Goal: Check status: Check status

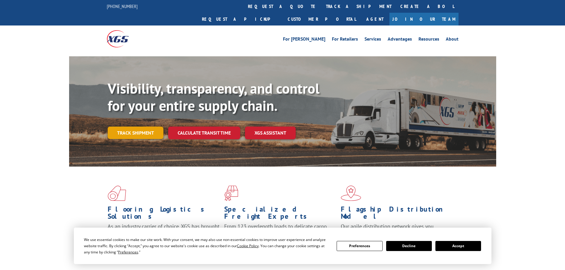
click at [122, 127] on link "Track shipment" at bounding box center [136, 133] width 56 height 12
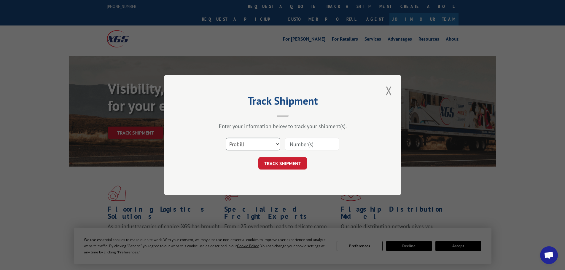
click at [270, 144] on select "Select category... Probill BOL PO" at bounding box center [253, 144] width 55 height 12
select select "po"
click at [226, 138] on select "Select category... Probill BOL PO" at bounding box center [253, 144] width 55 height 12
click at [312, 147] on input at bounding box center [312, 144] width 55 height 12
type input "302015"
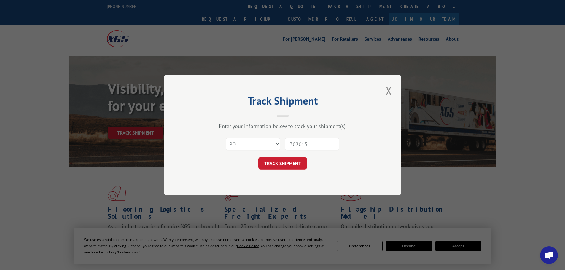
click button "TRACK SHIPMENT" at bounding box center [282, 163] width 49 height 12
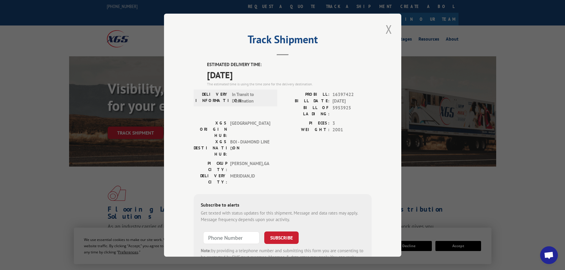
click at [390, 30] on button "Close modal" at bounding box center [389, 29] width 10 height 16
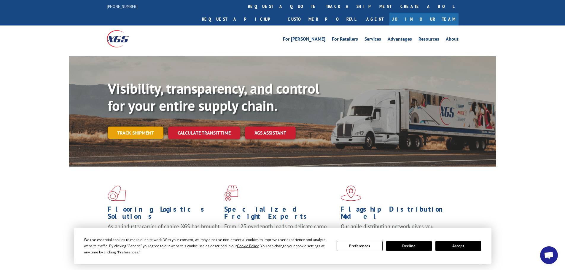
click at [132, 127] on link "Track shipment" at bounding box center [136, 133] width 56 height 12
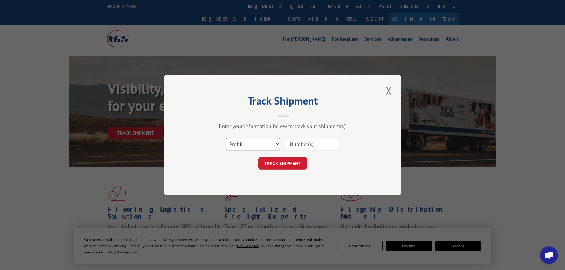
drag, startPoint x: 267, startPoint y: 145, endPoint x: 262, endPoint y: 147, distance: 5.2
click at [267, 145] on select "Select category... Probill BOL PO" at bounding box center [253, 144] width 55 height 12
select select "po"
click at [226, 138] on select "Select category... Probill BOL PO" at bounding box center [253, 144] width 55 height 12
click at [290, 145] on input at bounding box center [312, 144] width 55 height 12
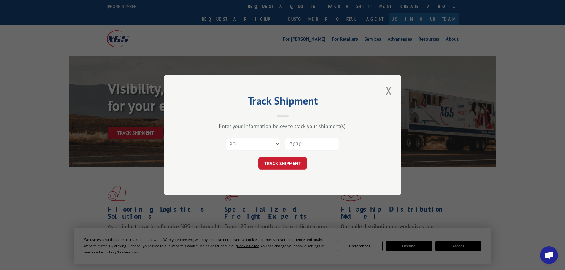
type input "302015"
click button "TRACK SHIPMENT" at bounding box center [282, 163] width 49 height 12
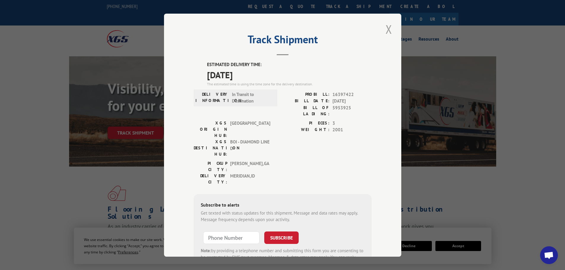
click at [388, 24] on button "Close modal" at bounding box center [389, 29] width 10 height 16
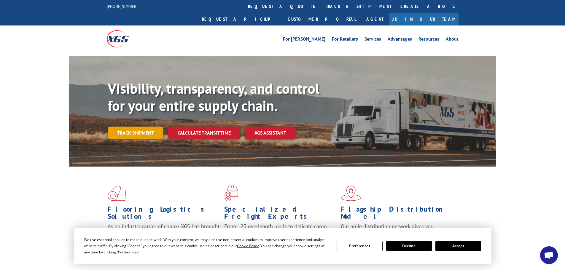
click at [119, 127] on link "Track shipment" at bounding box center [136, 133] width 56 height 12
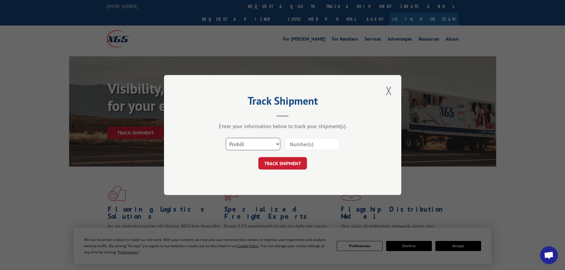
click at [266, 142] on select "Select category... Probill BOL PO" at bounding box center [253, 144] width 55 height 12
select select "bol"
click at [226, 138] on select "Select category... Probill BOL PO" at bounding box center [253, 144] width 55 height 12
click at [297, 146] on input at bounding box center [312, 144] width 55 height 12
type input "302012"
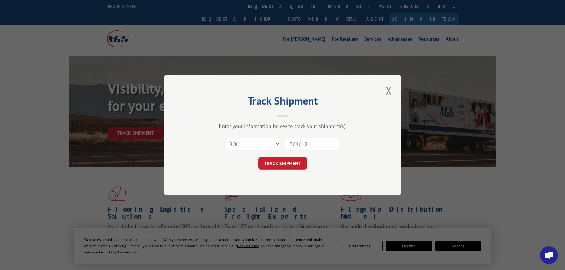
click button "TRACK SHIPMENT" at bounding box center [282, 163] width 49 height 12
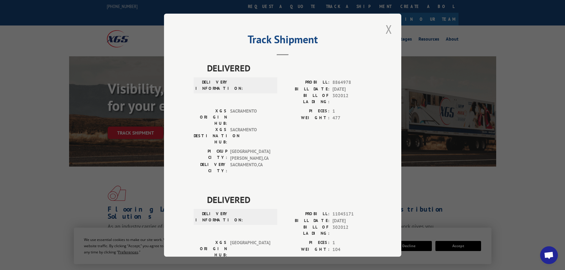
click at [390, 24] on button "Close modal" at bounding box center [389, 29] width 10 height 16
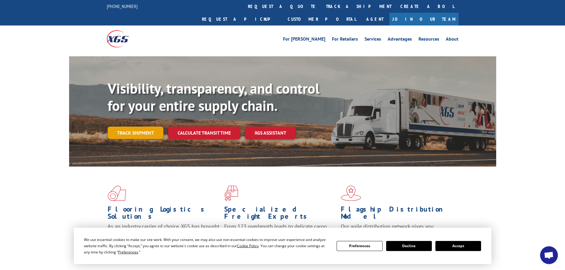
click at [142, 127] on link "Track shipment" at bounding box center [136, 133] width 56 height 12
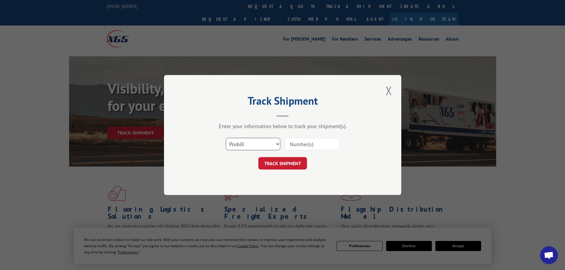
click at [255, 142] on select "Select category... Probill BOL PO" at bounding box center [253, 144] width 55 height 12
select select "po"
click at [226, 138] on select "Select category... Probill BOL PO" at bounding box center [253, 144] width 55 height 12
drag, startPoint x: 295, startPoint y: 146, endPoint x: 301, endPoint y: 144, distance: 7.2
click at [295, 146] on input at bounding box center [312, 144] width 55 height 12
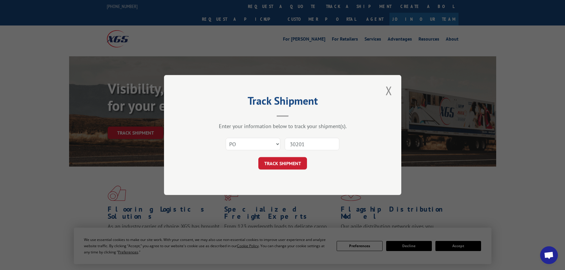
type input "302012"
click button "TRACK SHIPMENT" at bounding box center [282, 163] width 49 height 12
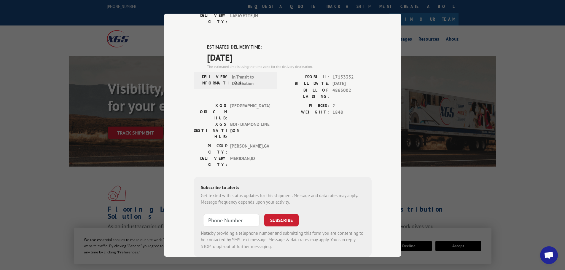
scroll to position [119, 0]
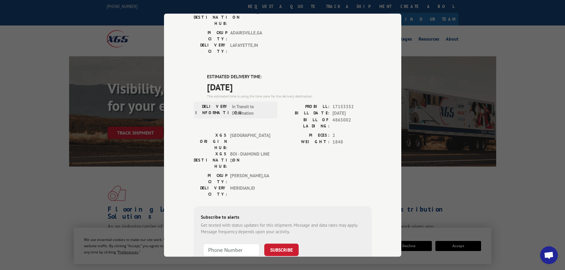
click at [437, 34] on div "Track Shipment DELIVERED DELIVERY INFORMATION: [DATE] 02:55 pm [PERSON_NAME]: 1…" at bounding box center [282, 135] width 565 height 270
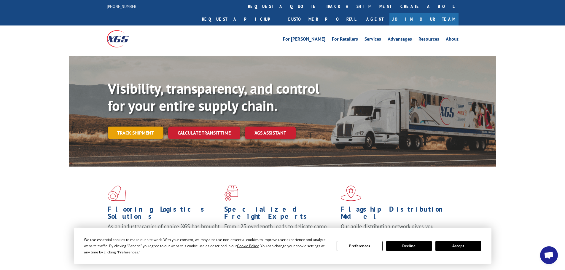
click at [131, 127] on link "Track shipment" at bounding box center [136, 133] width 56 height 12
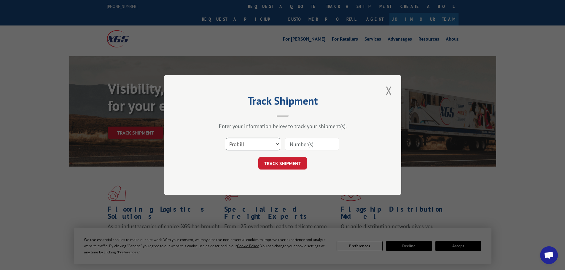
click at [272, 140] on select "Select category... Probill BOL PO" at bounding box center [253, 144] width 55 height 12
select select "po"
click at [226, 138] on select "Select category... Probill BOL PO" at bounding box center [253, 144] width 55 height 12
click at [302, 148] on input at bounding box center [312, 144] width 55 height 12
type input "301997"
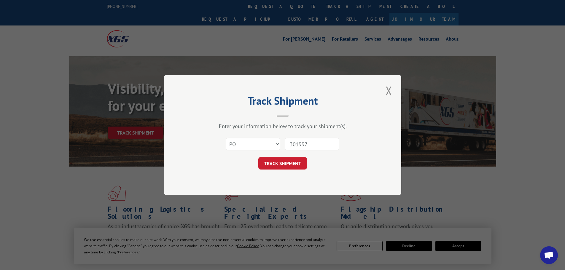
click button "TRACK SHIPMENT" at bounding box center [282, 163] width 49 height 12
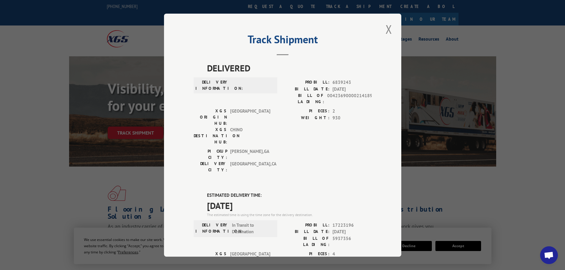
click at [469, 66] on div "Track Shipment DELIVERED DELIVERY INFORMATION: PROBILL: 6839243 BILL DATE: [DAT…" at bounding box center [282, 135] width 565 height 270
click at [72, 128] on div "Track Shipment DELIVERED DELIVERY INFORMATION: PROBILL: 6839243 BILL DATE: [DAT…" at bounding box center [282, 135] width 565 height 270
click at [386, 28] on button "Close modal" at bounding box center [389, 29] width 10 height 16
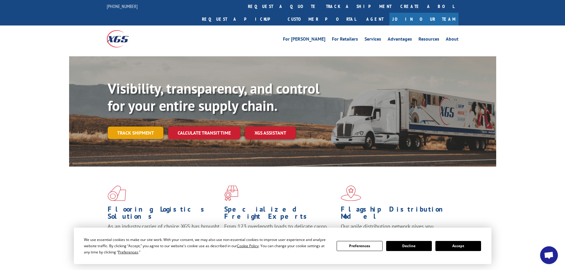
click at [119, 127] on link "Track shipment" at bounding box center [136, 133] width 56 height 12
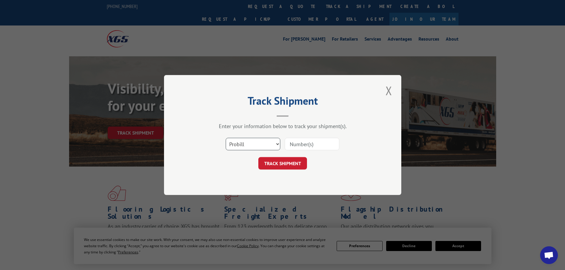
drag, startPoint x: 273, startPoint y: 142, endPoint x: 266, endPoint y: 148, distance: 9.1
click at [273, 142] on select "Select category... Probill BOL PO" at bounding box center [253, 144] width 55 height 12
select select "po"
click at [226, 138] on select "Select category... Probill BOL PO" at bounding box center [253, 144] width 55 height 12
drag, startPoint x: 305, startPoint y: 147, endPoint x: 315, endPoint y: 145, distance: 9.7
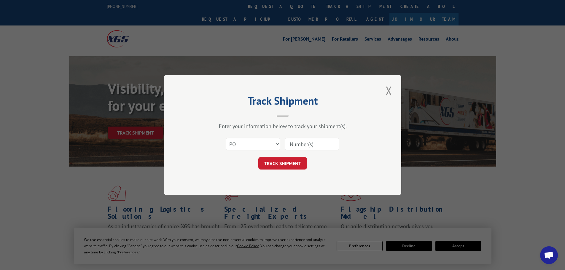
click at [305, 147] on input at bounding box center [312, 144] width 55 height 12
type input "301996"
click button "TRACK SHIPMENT" at bounding box center [282, 163] width 49 height 12
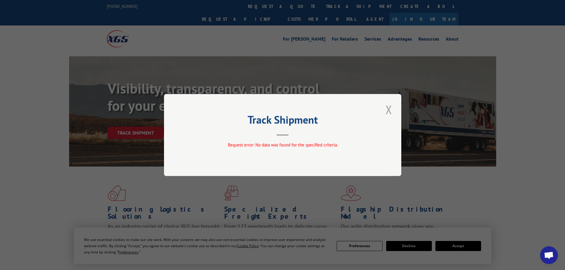
click at [391, 111] on button "Close modal" at bounding box center [389, 109] width 10 height 16
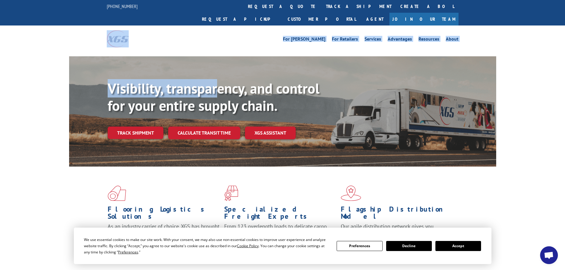
drag, startPoint x: 191, startPoint y: 38, endPoint x: 95, endPoint y: 24, distance: 97.2
click at [145, 127] on link "Track shipment" at bounding box center [136, 133] width 56 height 12
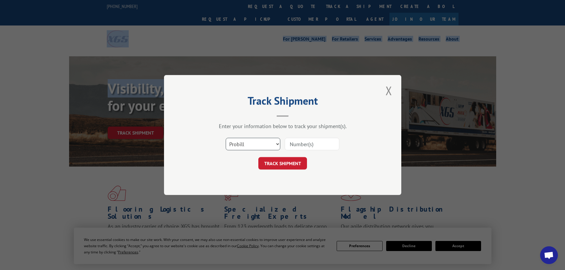
click at [255, 146] on select "Select category... Probill BOL PO" at bounding box center [253, 144] width 55 height 12
select select "po"
click at [226, 138] on select "Select category... Probill BOL PO" at bounding box center [253, 144] width 55 height 12
